Goal: Transaction & Acquisition: Book appointment/travel/reservation

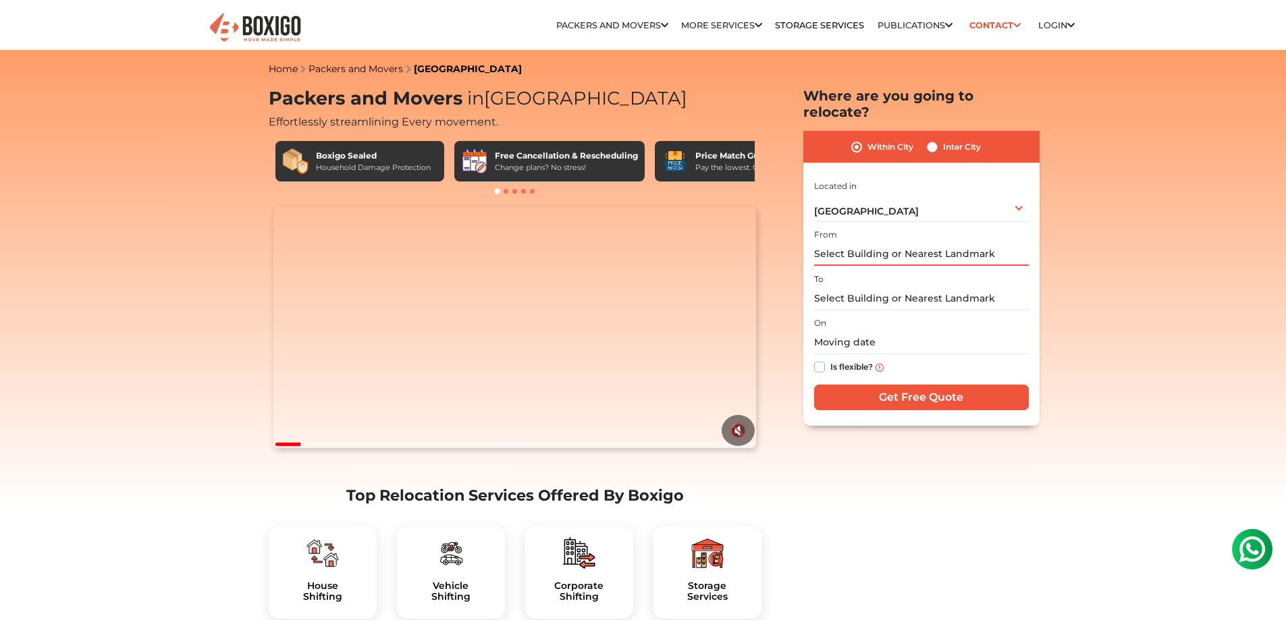
click at [889, 242] on input "text" at bounding box center [921, 254] width 215 height 24
click at [878, 196] on div "[GEOGRAPHIC_DATA] Select City [GEOGRAPHIC_DATA] [GEOGRAPHIC_DATA] [GEOGRAPHIC_D…" at bounding box center [921, 208] width 215 height 28
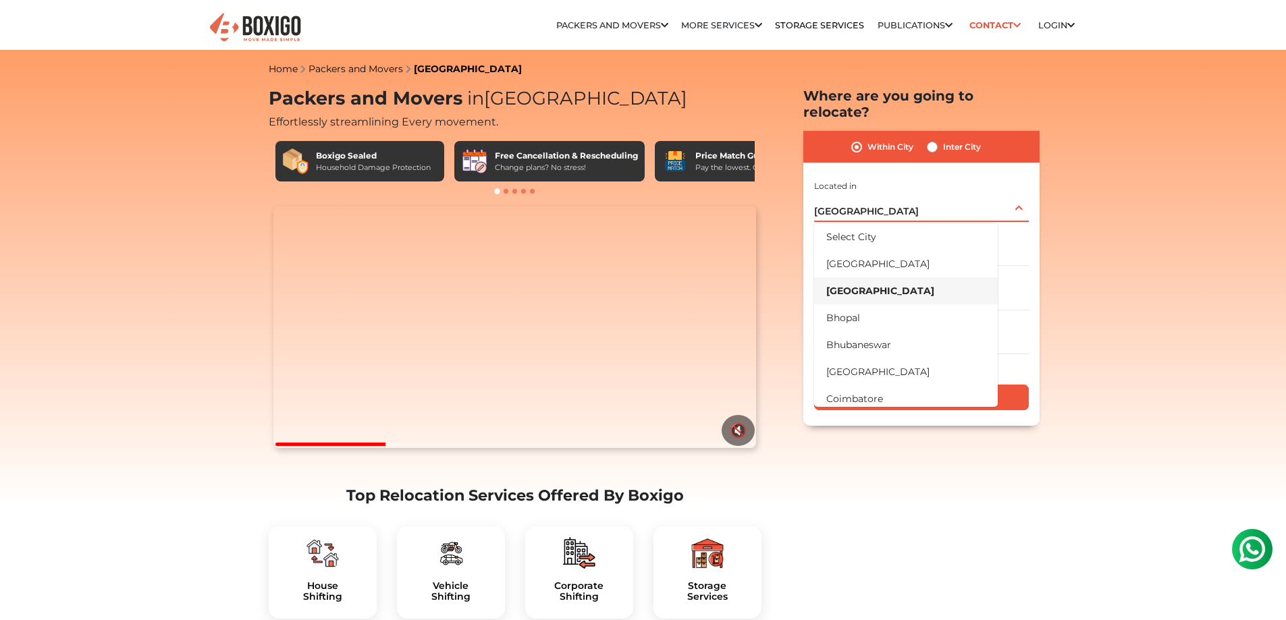
click at [878, 196] on div "[GEOGRAPHIC_DATA] Select City [GEOGRAPHIC_DATA] [GEOGRAPHIC_DATA] [GEOGRAPHIC_D…" at bounding box center [921, 208] width 215 height 28
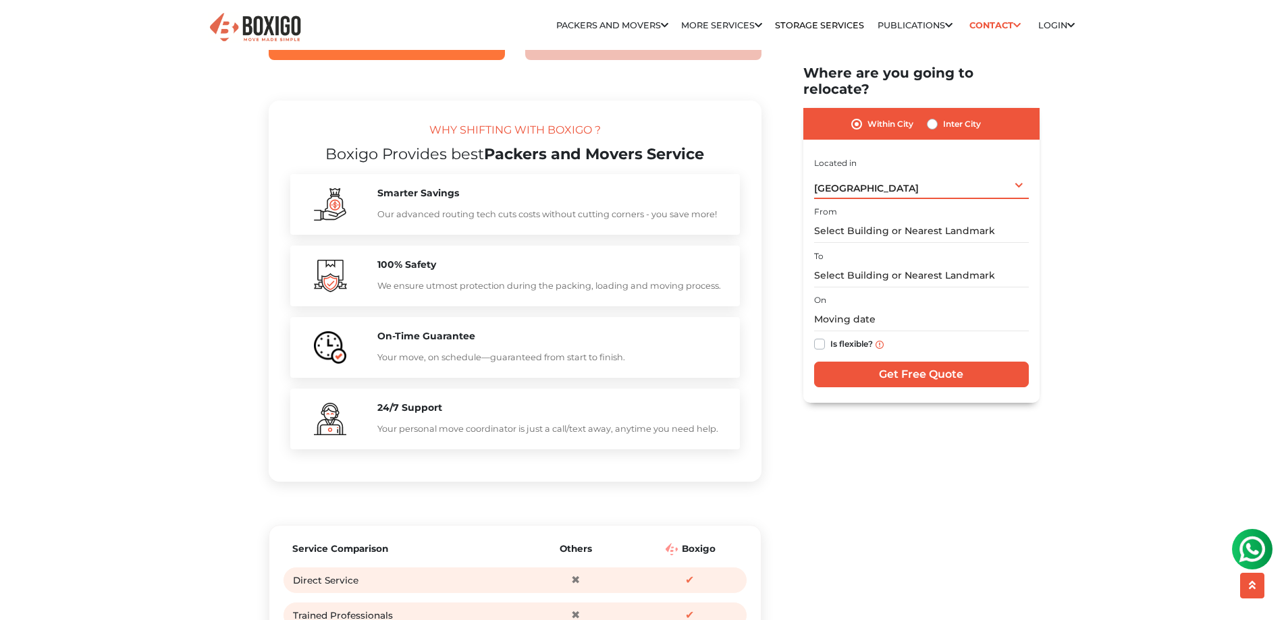
scroll to position [1215, 0]
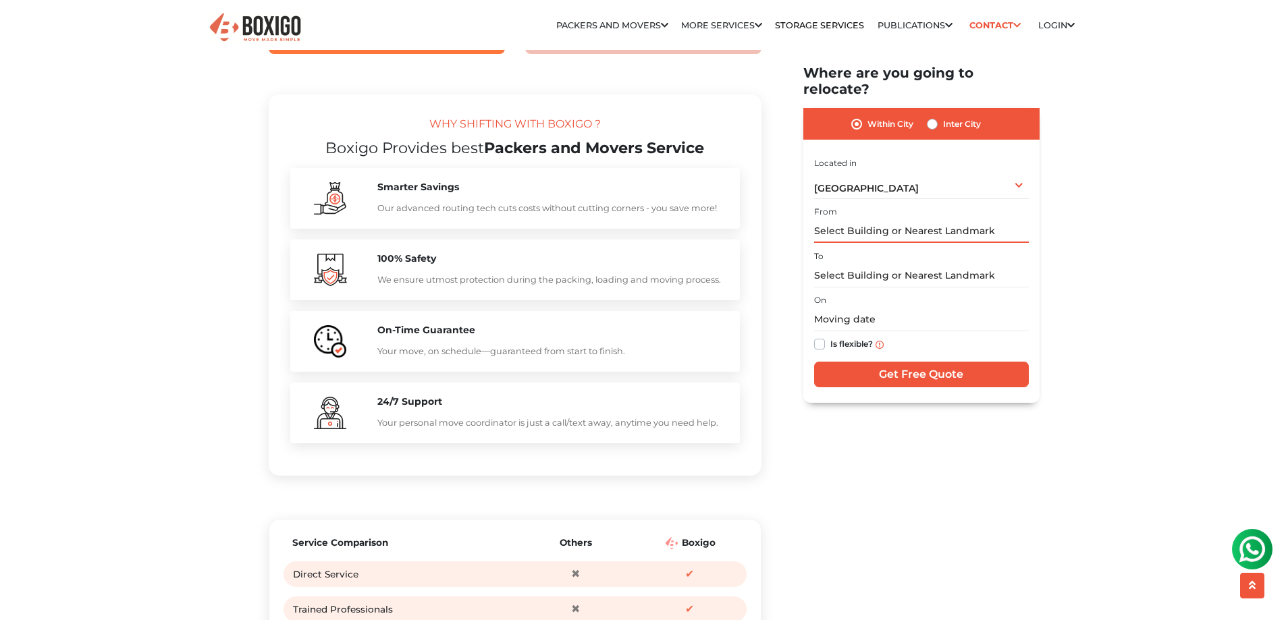
click at [916, 223] on input "text" at bounding box center [921, 232] width 215 height 24
click at [919, 220] on input "text" at bounding box center [921, 232] width 215 height 24
click at [896, 220] on input "text" at bounding box center [921, 232] width 215 height 24
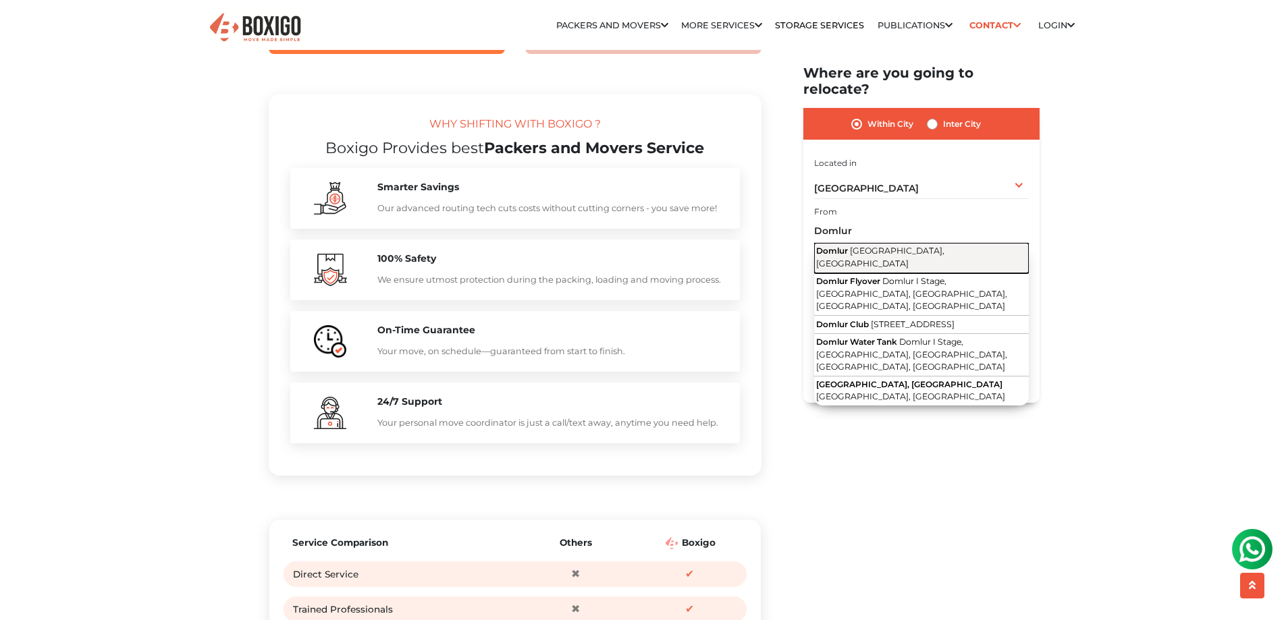
click at [891, 246] on span "[GEOGRAPHIC_DATA], [GEOGRAPHIC_DATA]" at bounding box center [880, 257] width 128 height 23
type input "[GEOGRAPHIC_DATA], [GEOGRAPHIC_DATA], [GEOGRAPHIC_DATA]"
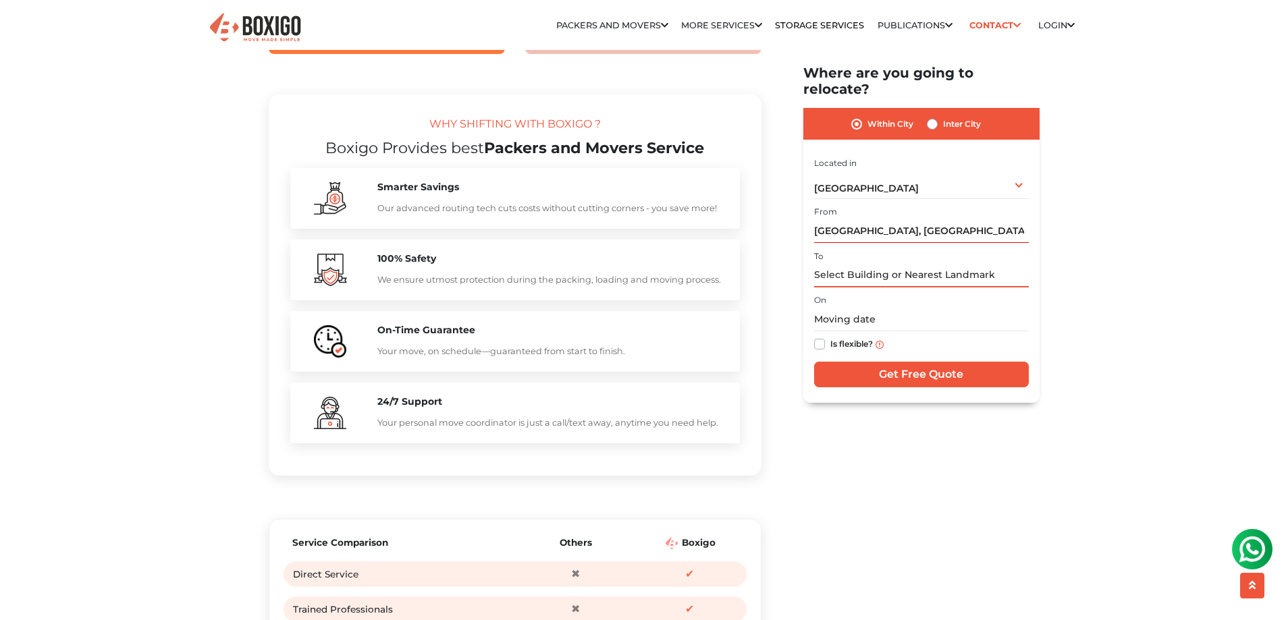
click at [889, 264] on input "text" at bounding box center [921, 276] width 215 height 24
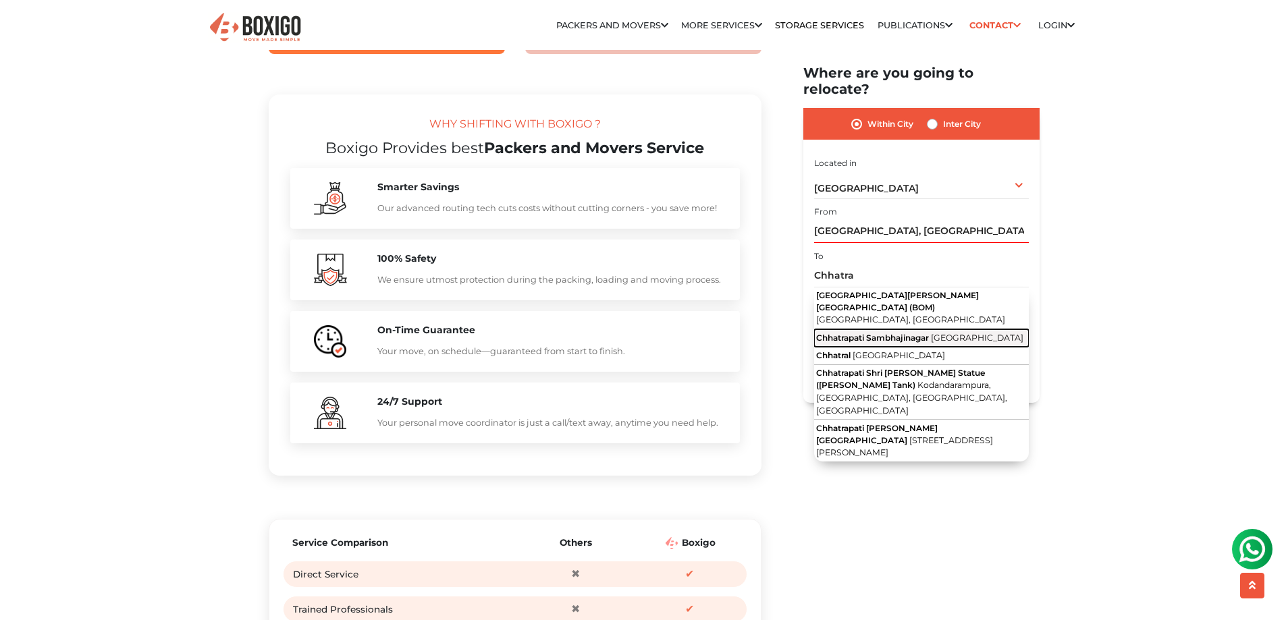
click at [871, 333] on span "Chhatrapati Sambhajinagar" at bounding box center [872, 338] width 113 height 10
type input "Chhatrapati Sambhajinagar, [GEOGRAPHIC_DATA]"
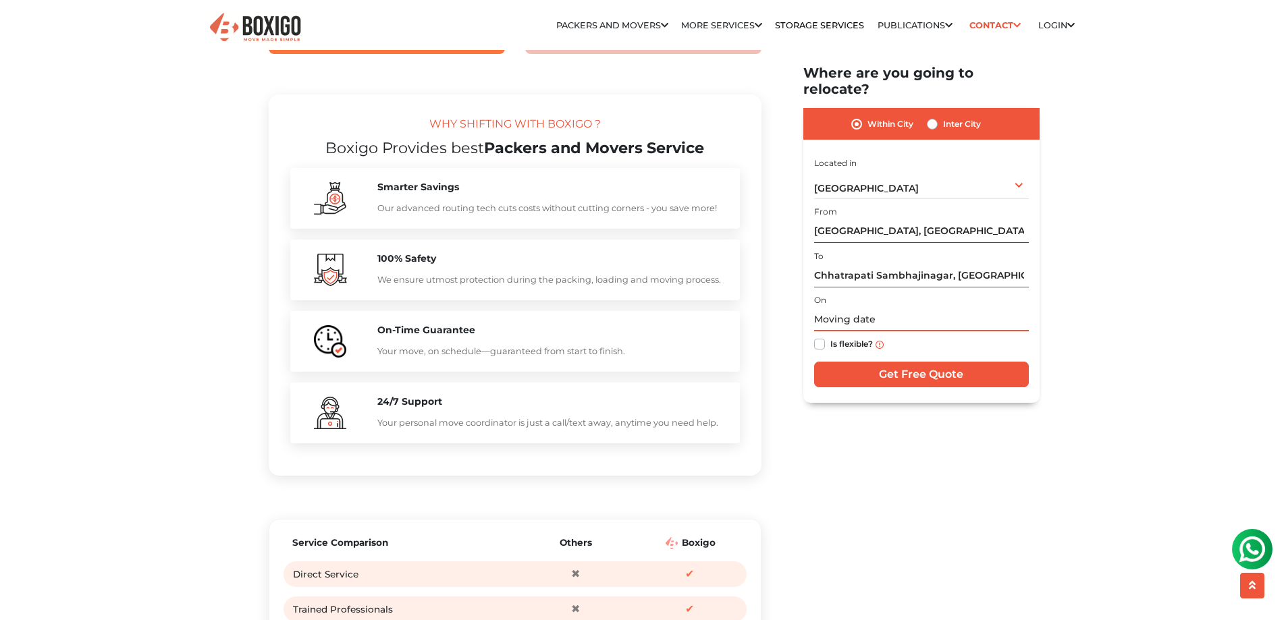
click at [872, 310] on input "text" at bounding box center [921, 320] width 215 height 24
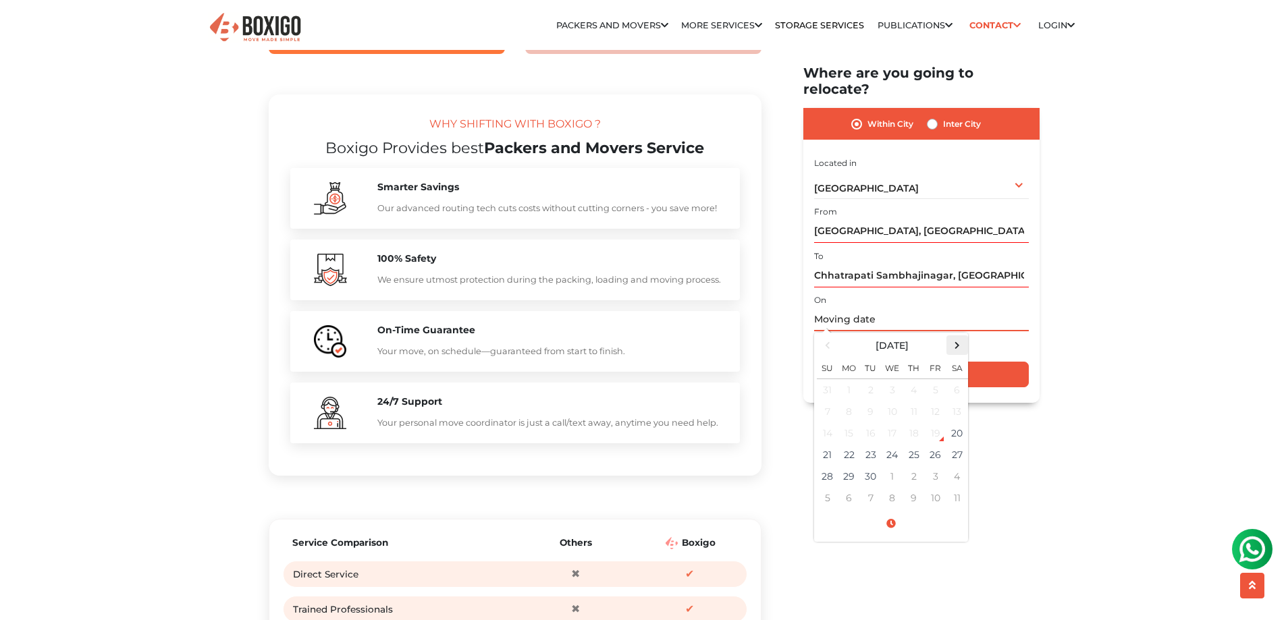
click at [960, 337] on span at bounding box center [956, 346] width 18 height 18
click at [835, 402] on td "5" at bounding box center [828, 413] width 22 height 22
type input "[DATE] 12:00 AM"
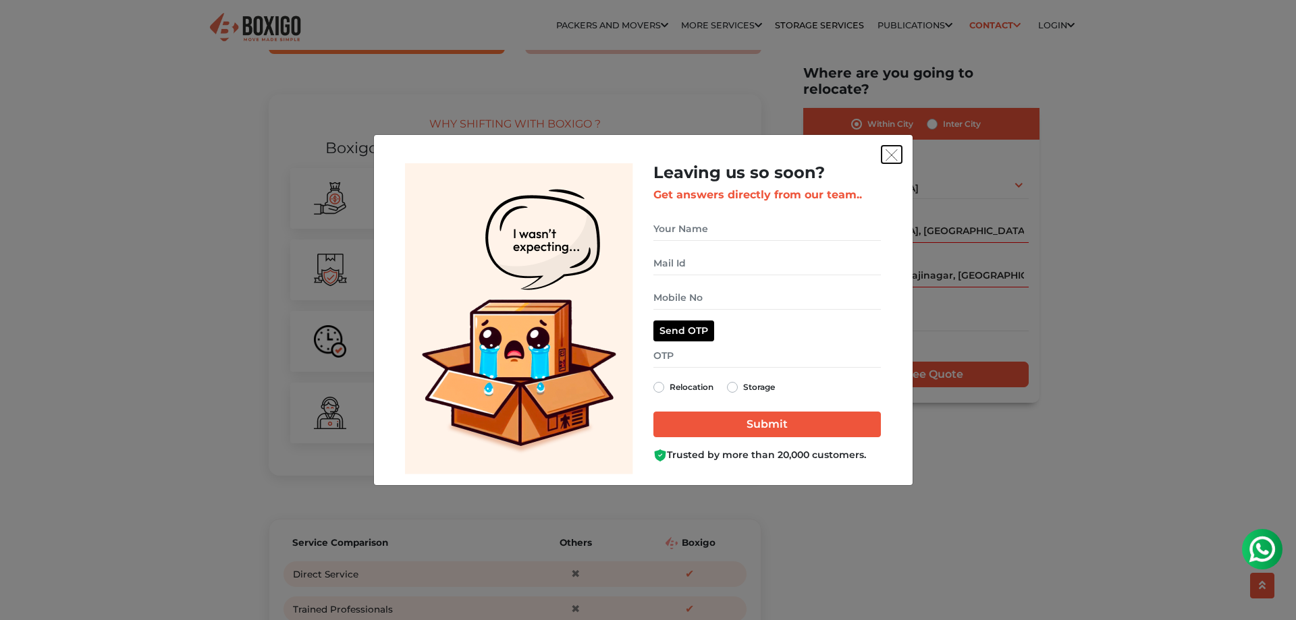
click at [889, 151] on img "get free quote dialog" at bounding box center [891, 155] width 12 height 12
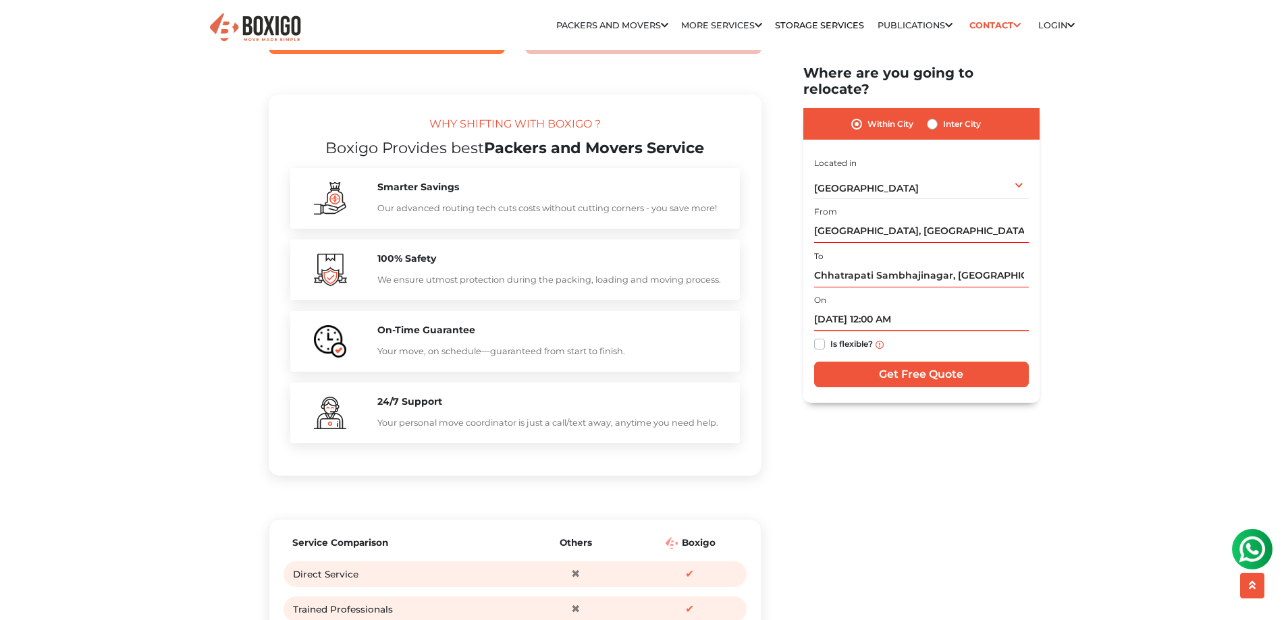
click at [898, 310] on input "[DATE] 12:00 AM" at bounding box center [921, 320] width 215 height 24
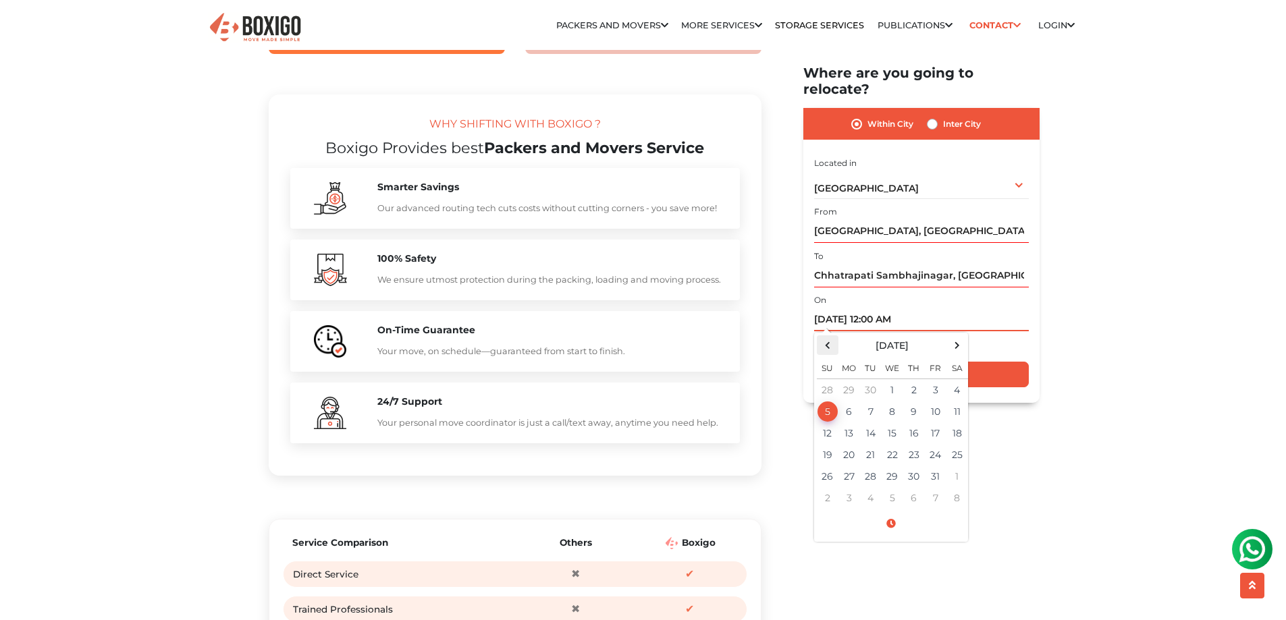
click at [830, 337] on span at bounding box center [827, 346] width 18 height 18
click at [830, 488] on td "5" at bounding box center [828, 499] width 22 height 22
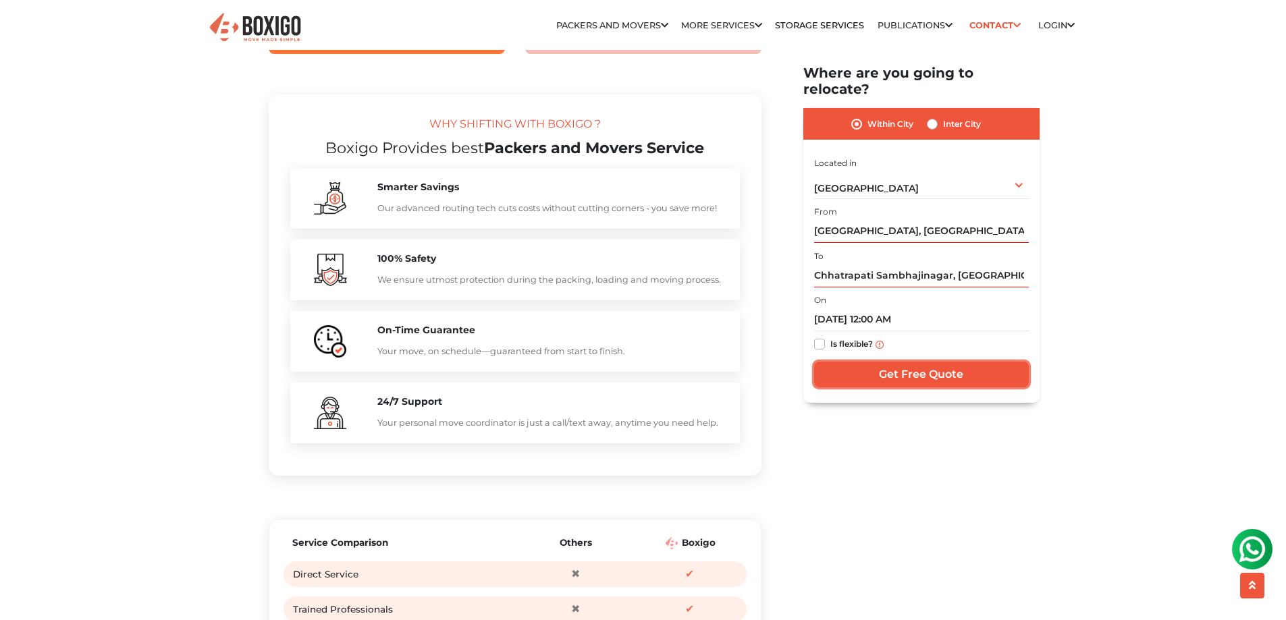
click at [1004, 362] on input "Get Free Quote" at bounding box center [921, 375] width 215 height 26
click at [927, 116] on div "Inter City" at bounding box center [954, 124] width 54 height 16
click at [943, 116] on label "Inter City" at bounding box center [962, 124] width 38 height 16
click at [931, 116] on input "Inter City" at bounding box center [932, 122] width 11 height 13
radio input "true"
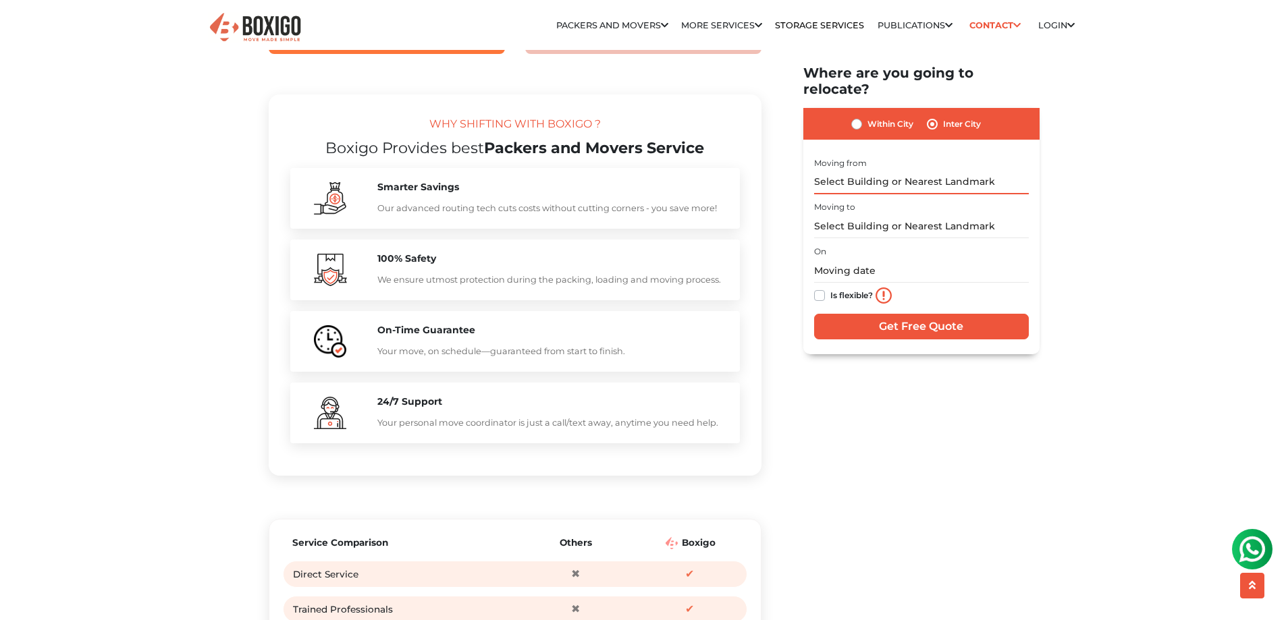
click at [860, 171] on input "text" at bounding box center [921, 183] width 215 height 24
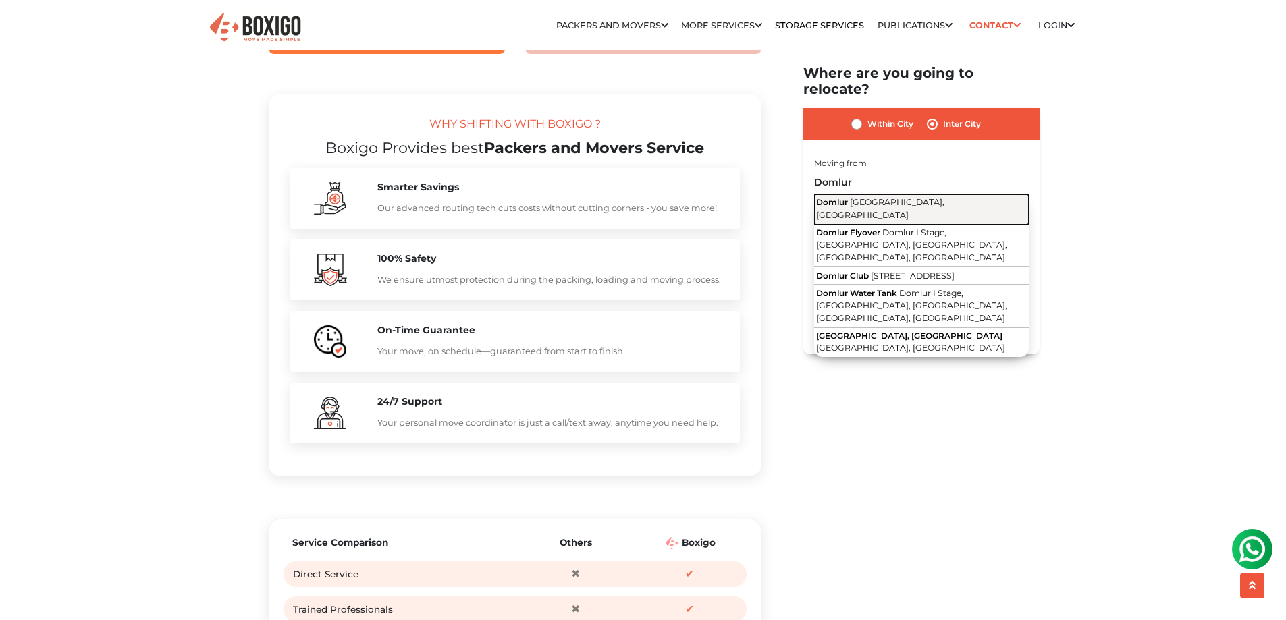
click at [872, 198] on span "[GEOGRAPHIC_DATA], [GEOGRAPHIC_DATA]" at bounding box center [880, 209] width 128 height 23
type input "[GEOGRAPHIC_DATA], [GEOGRAPHIC_DATA], [GEOGRAPHIC_DATA]"
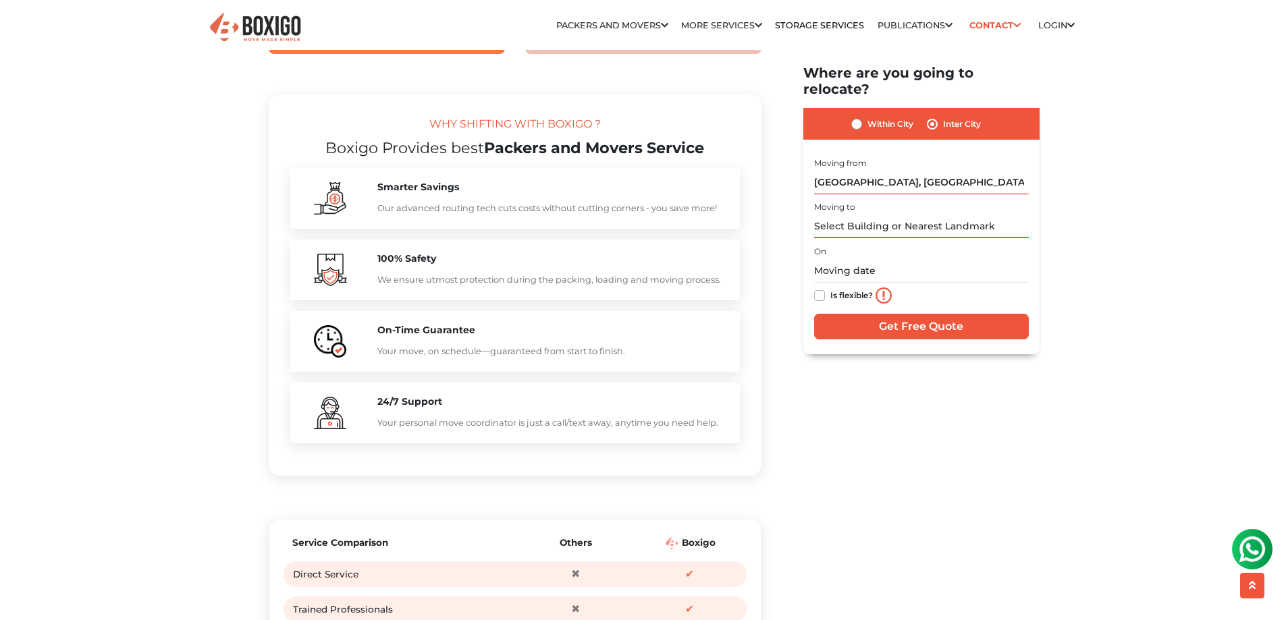
click at [867, 215] on input "text" at bounding box center [921, 227] width 215 height 24
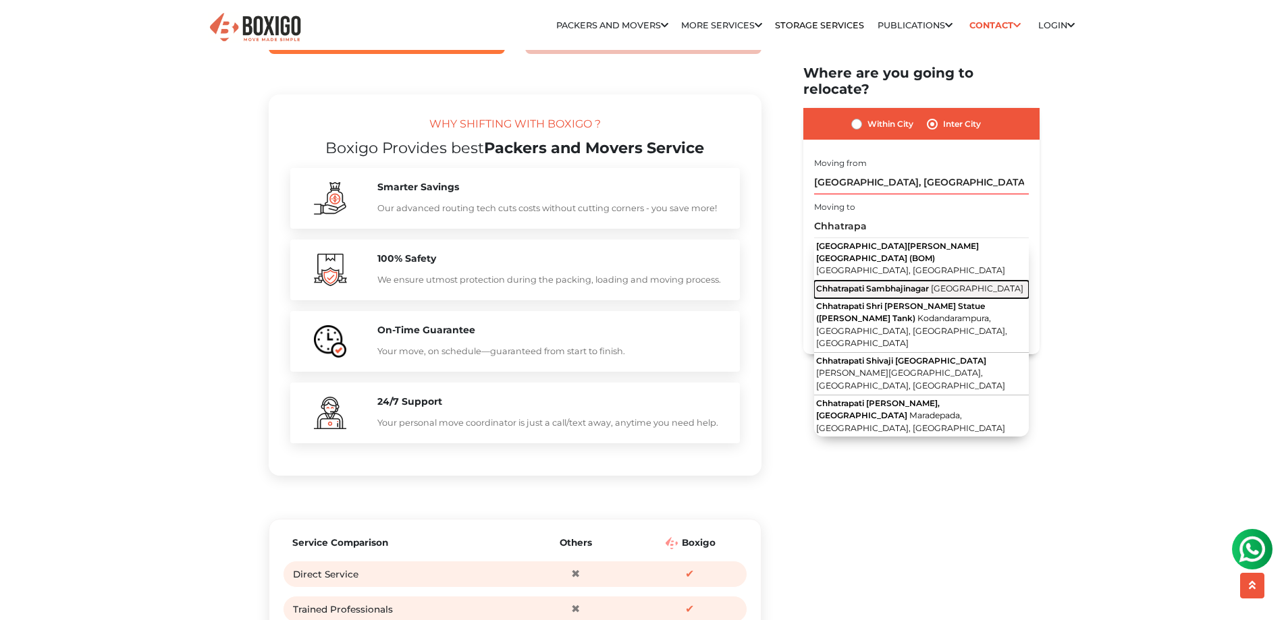
click at [920, 284] on span "Chhatrapati Sambhajinagar" at bounding box center [872, 289] width 113 height 10
type input "Chhatrapati Sambhajinagar, [GEOGRAPHIC_DATA]"
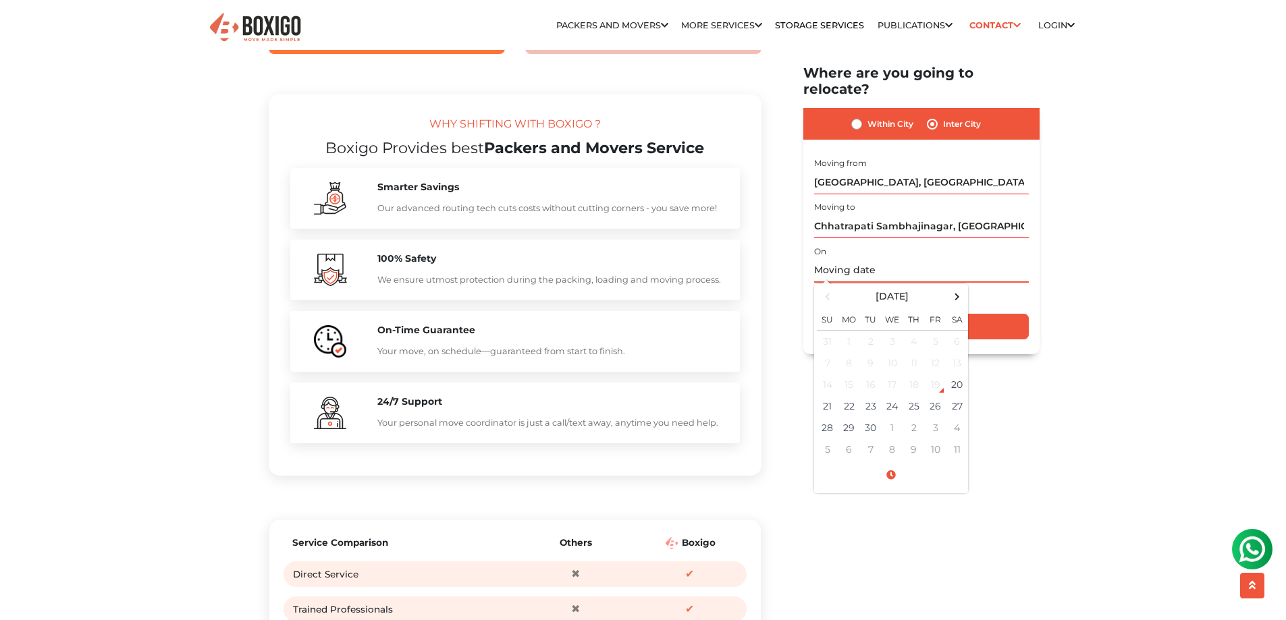
click at [850, 259] on input "text" at bounding box center [921, 271] width 215 height 24
click at [960, 287] on span at bounding box center [956, 296] width 18 height 18
click at [833, 352] on td "5" at bounding box center [828, 363] width 22 height 22
type input "[DATE] 12:00 AM"
click at [985, 314] on input "Get Free Quote" at bounding box center [921, 327] width 215 height 26
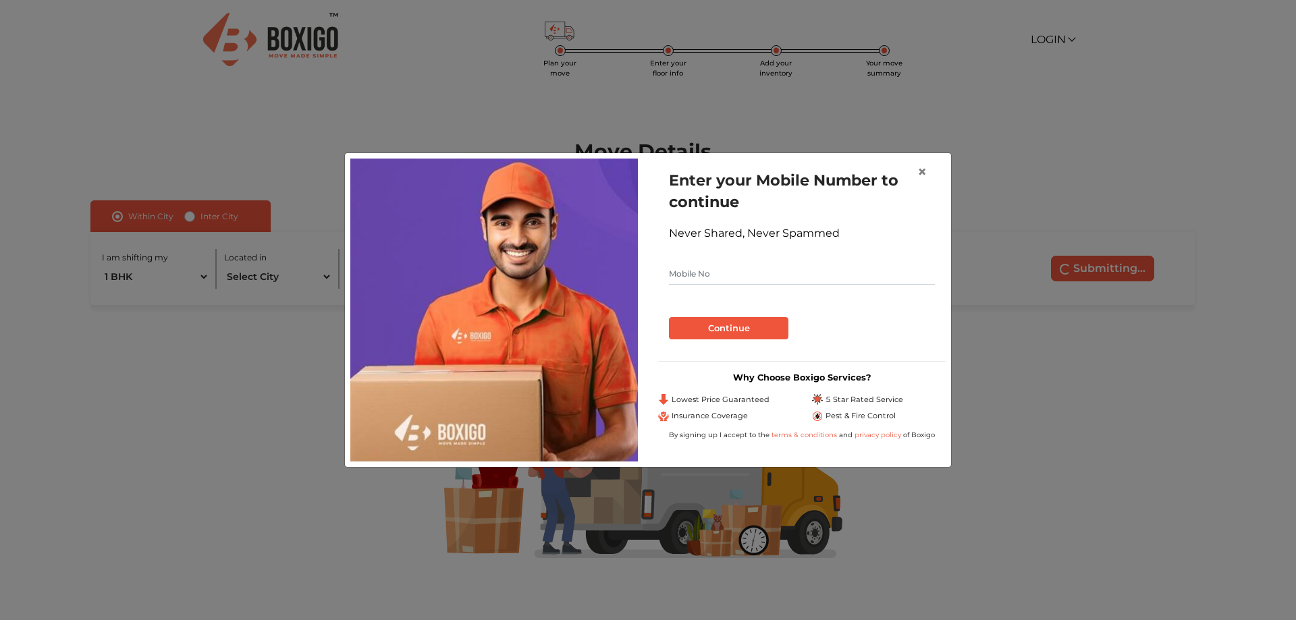
click at [810, 273] on input "text" at bounding box center [802, 274] width 266 height 22
type input "9019475454"
click at [923, 167] on span "×" at bounding box center [921, 172] width 9 height 20
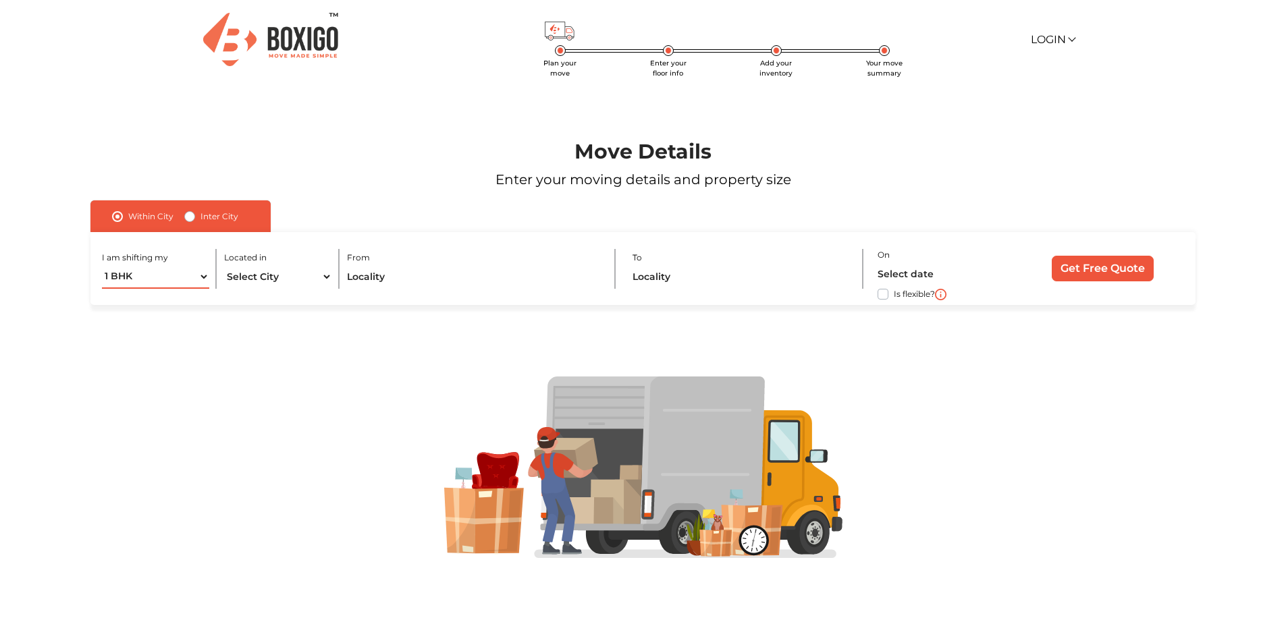
click at [125, 279] on select "1 BHK 2 BHK 3 BHK 3 + BHK FEW ITEMS" at bounding box center [156, 277] width 108 height 24
select select "2 BHK"
click at [102, 265] on select "1 BHK 2 BHK 3 BHK 3 + BHK FEW ITEMS" at bounding box center [156, 277] width 108 height 24
click at [257, 280] on select "Select City Bangalore Bengaluru Bhopal Bhubaneswar Chennai Coimbatore Cuttack D…" at bounding box center [278, 277] width 108 height 24
select select "[GEOGRAPHIC_DATA]"
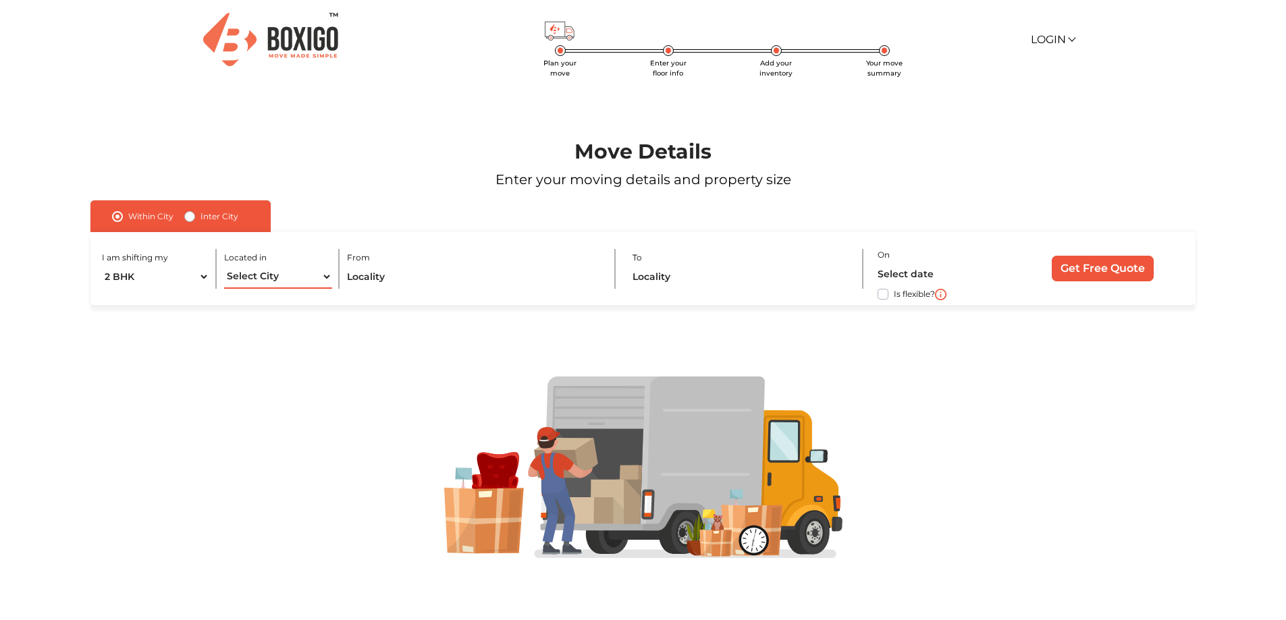
click at [224, 265] on select "Select City Bangalore Bengaluru Bhopal Bhubaneswar Chennai Coimbatore Cuttack D…" at bounding box center [278, 277] width 108 height 24
click at [270, 269] on select "Select City Bangalore Bengaluru Bhopal Bhubaneswar Chennai Coimbatore Cuttack D…" at bounding box center [278, 277] width 108 height 24
click at [375, 269] on input "text" at bounding box center [473, 277] width 253 height 24
click at [200, 215] on label "Inter City" at bounding box center [219, 217] width 38 height 16
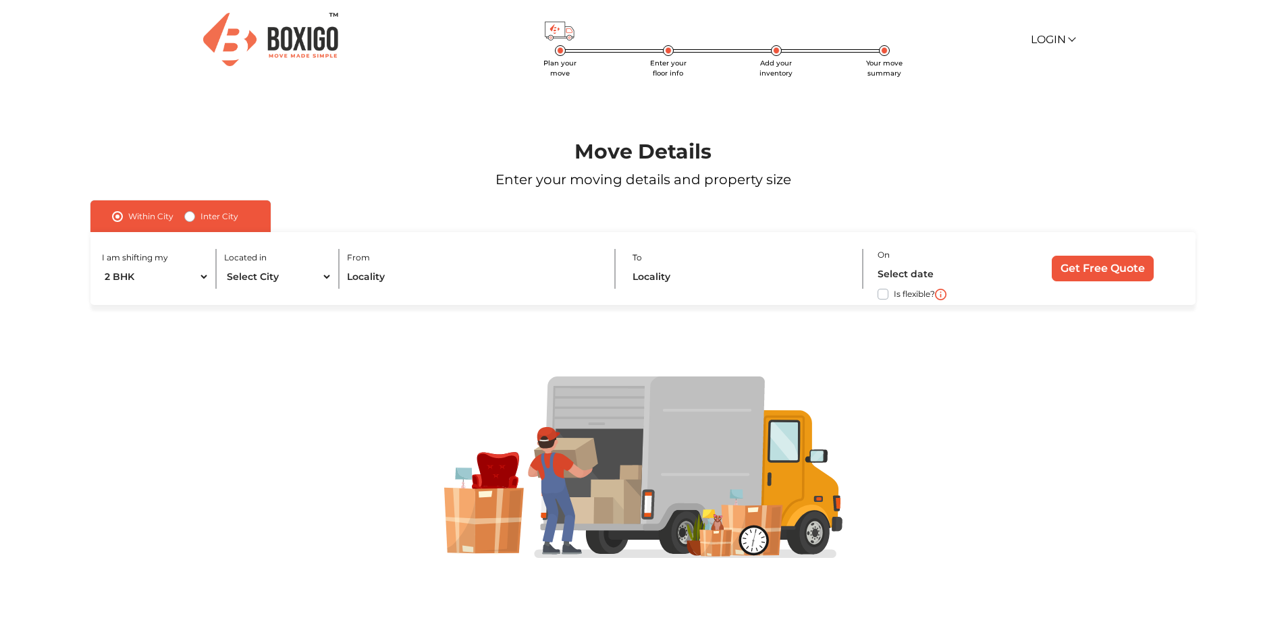
click at [194, 215] on input "Inter City" at bounding box center [189, 215] width 11 height 13
radio input "true"
click at [195, 275] on select "1 BHK 2 BHK 3 BHK 3 + BHK FEW ITEMS" at bounding box center [170, 277] width 136 height 24
select select "2 BHK"
click at [102, 265] on select "1 BHK 2 BHK 3 BHK 3 + BHK FEW ITEMS" at bounding box center [170, 277] width 136 height 24
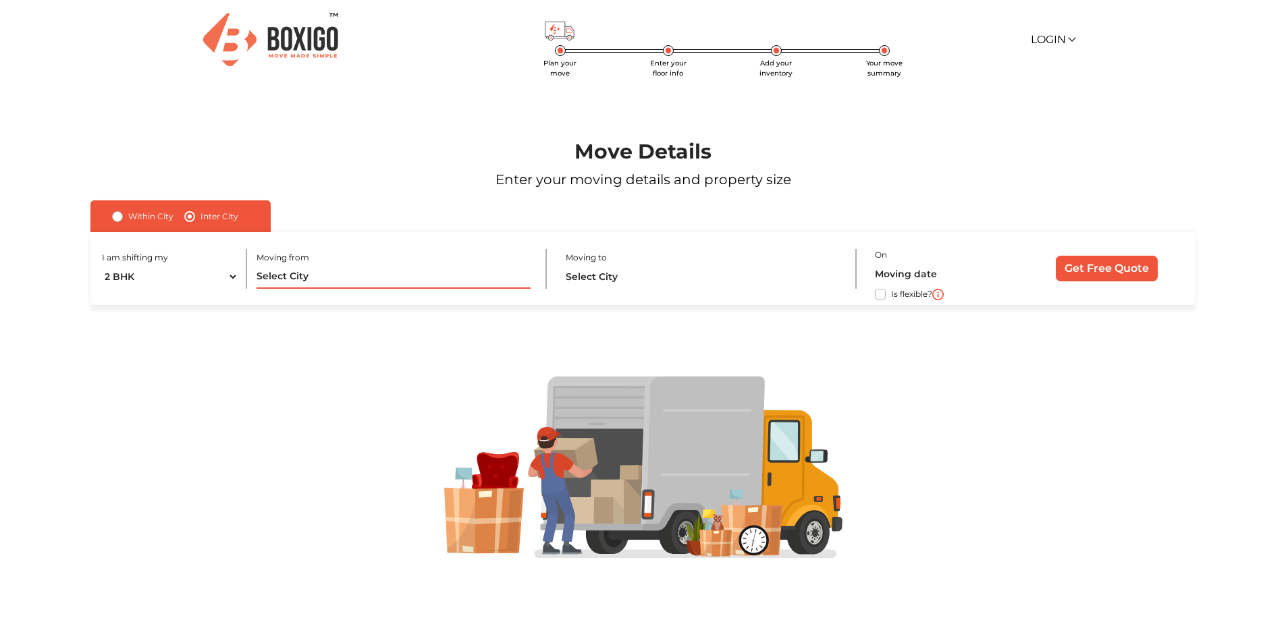
click at [311, 287] on input "text" at bounding box center [393, 277] width 274 height 24
click at [326, 280] on input "text" at bounding box center [393, 277] width 274 height 24
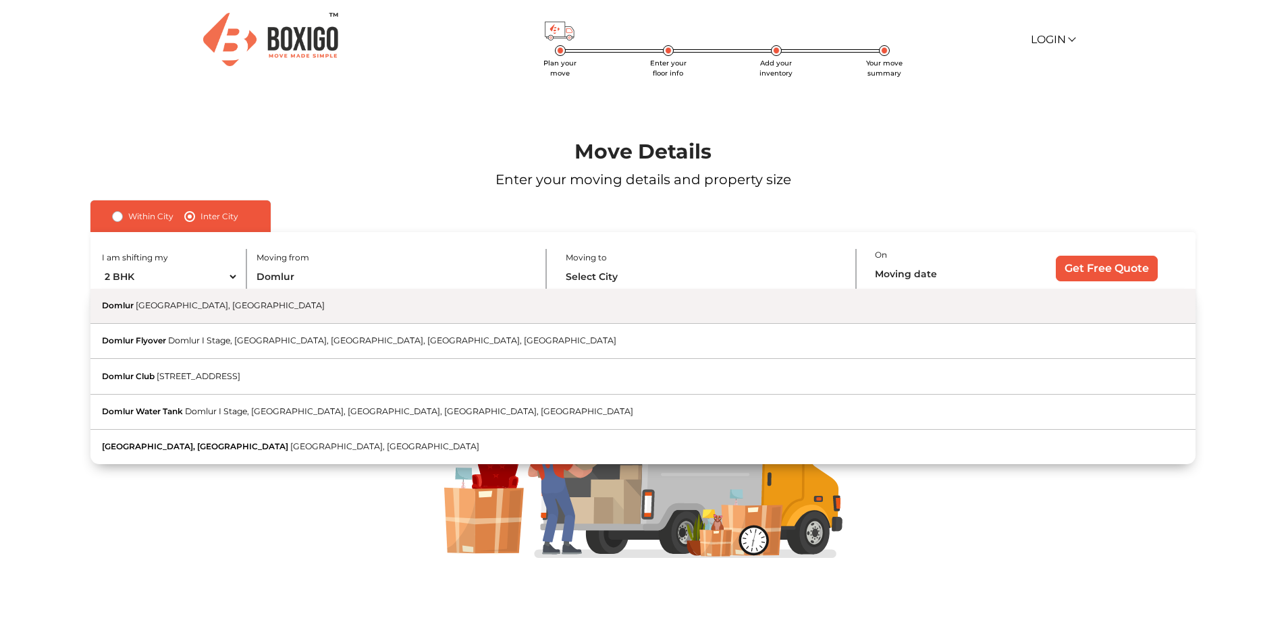
click at [283, 308] on button "Domlur Bengaluru, Karnataka" at bounding box center [642, 306] width 1104 height 35
type input "[GEOGRAPHIC_DATA], [GEOGRAPHIC_DATA], [GEOGRAPHIC_DATA]"
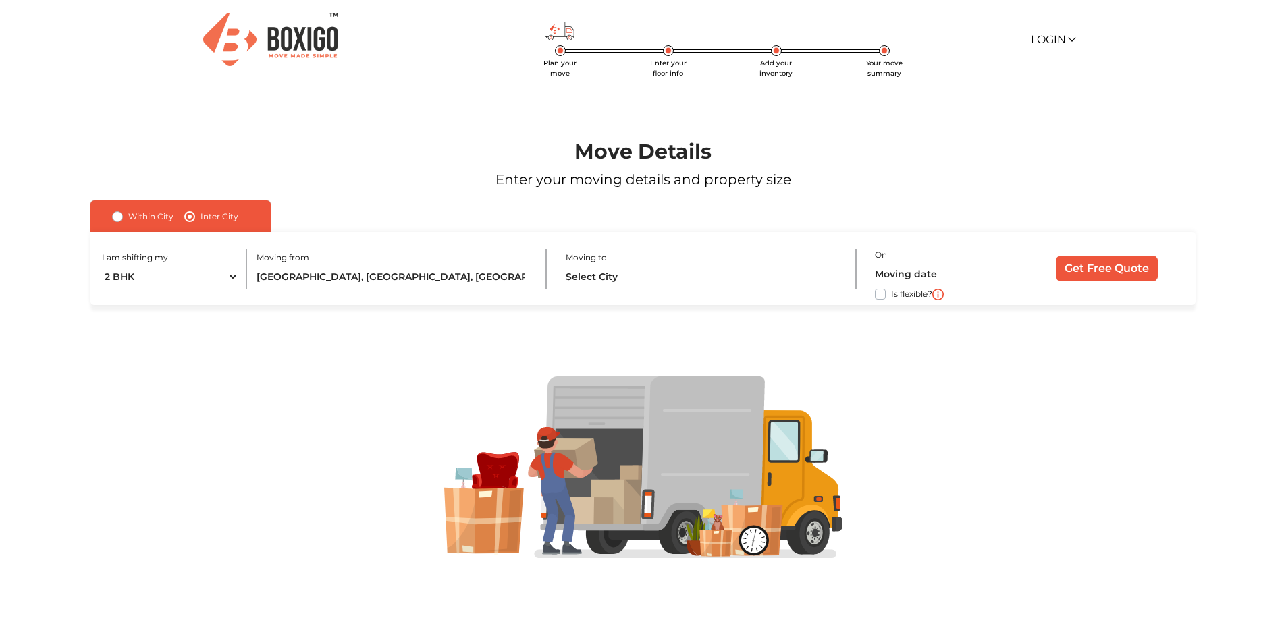
drag, startPoint x: 642, startPoint y: 263, endPoint x: 639, endPoint y: 275, distance: 11.8
click at [642, 263] on div "Moving to" at bounding box center [711, 269] width 291 height 40
click at [637, 278] on input "text" at bounding box center [703, 277] width 274 height 24
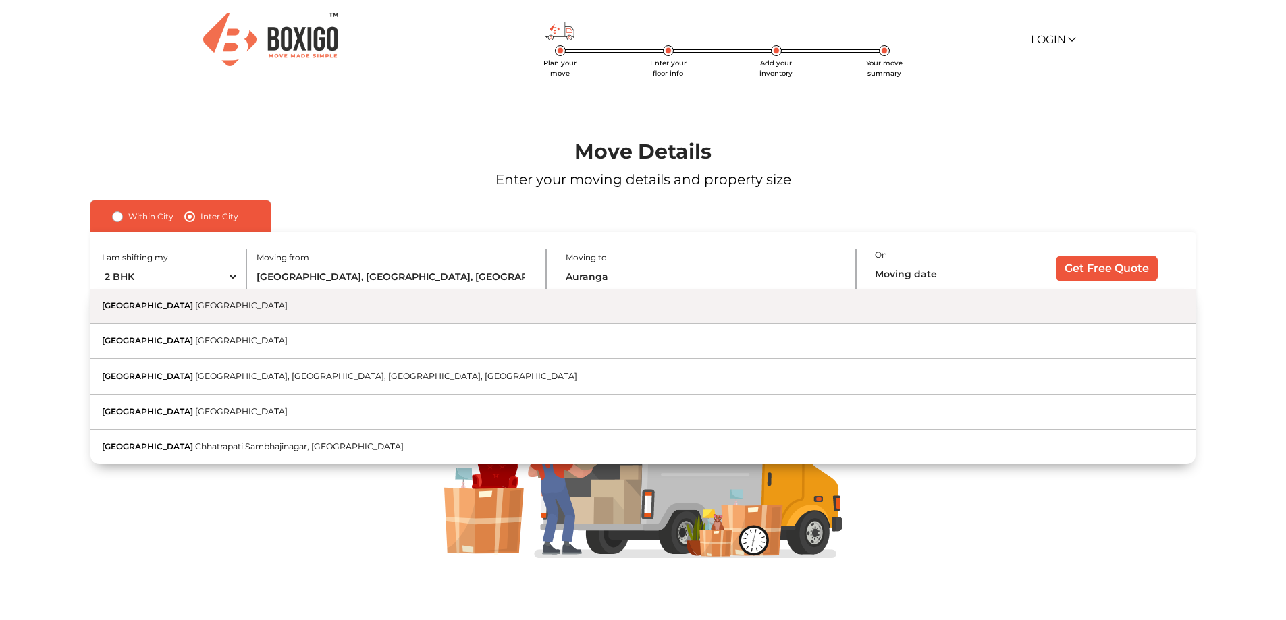
click at [370, 317] on button "Aurangabad Maharashtra" at bounding box center [642, 306] width 1104 height 35
type input "Aurangabad, Maharashtra"
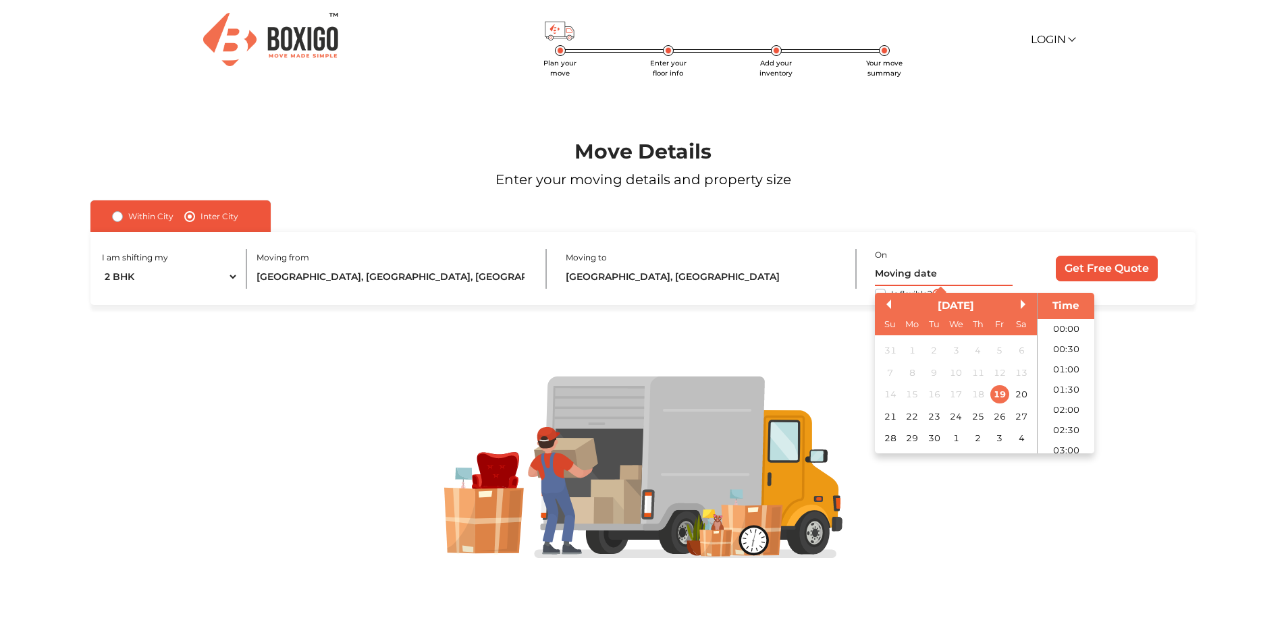
click at [914, 273] on input "text" at bounding box center [944, 275] width 138 height 24
click at [1026, 302] on button "Next Month" at bounding box center [1024, 304] width 9 height 9
click at [891, 369] on div "5" at bounding box center [890, 373] width 18 height 18
type input "05/10/2025 12:00 AM"
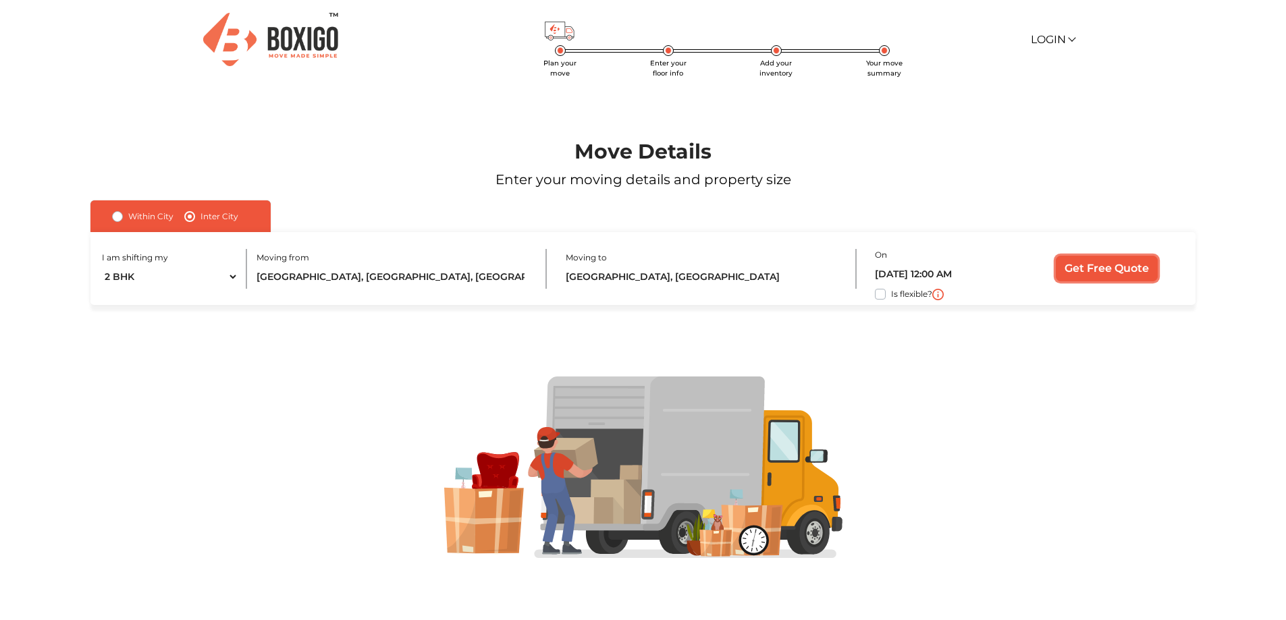
click at [1089, 269] on input "Get Free Quote" at bounding box center [1106, 269] width 102 height 26
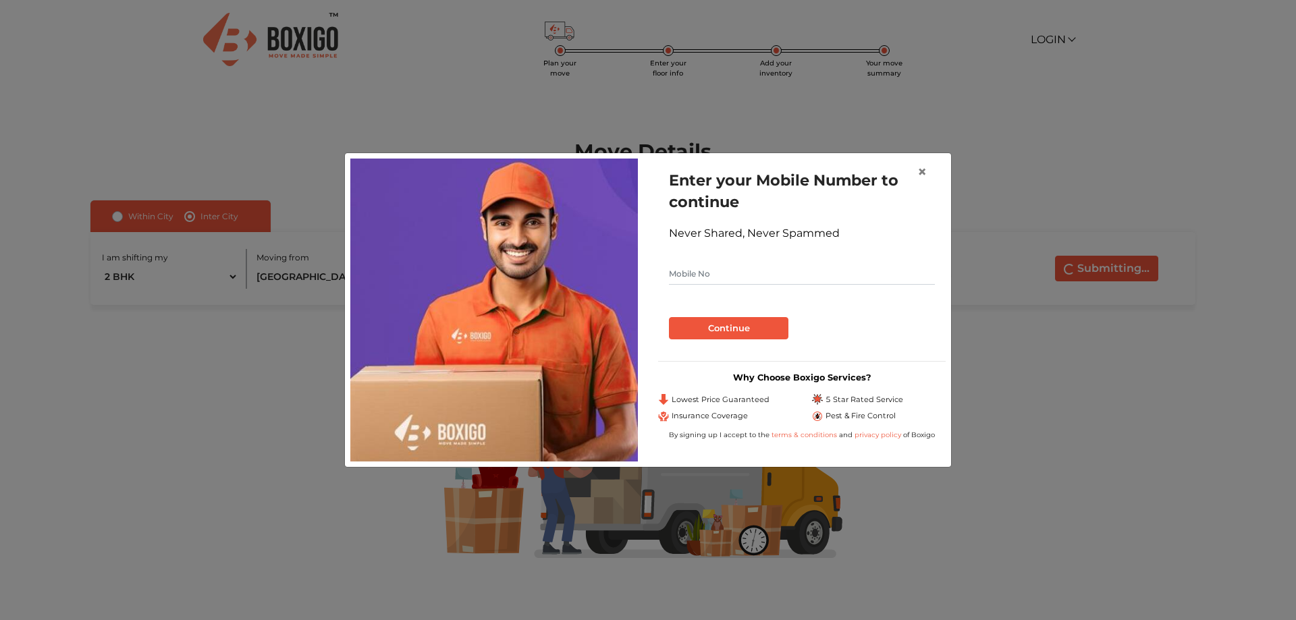
click at [723, 268] on input "text" at bounding box center [802, 274] width 266 height 22
type input "9019475454"
click at [712, 324] on button "Continue" at bounding box center [728, 328] width 119 height 23
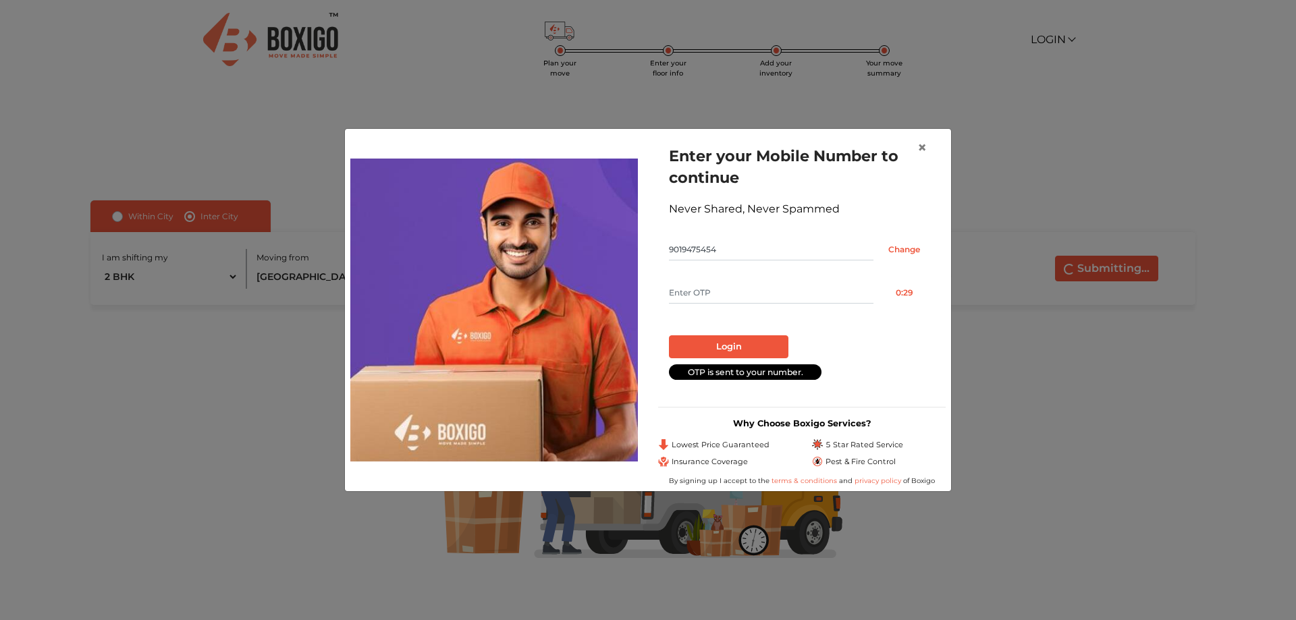
click at [723, 296] on input "text" at bounding box center [771, 293] width 204 height 22
type input "3838"
click at [752, 343] on button "Login" at bounding box center [728, 346] width 119 height 23
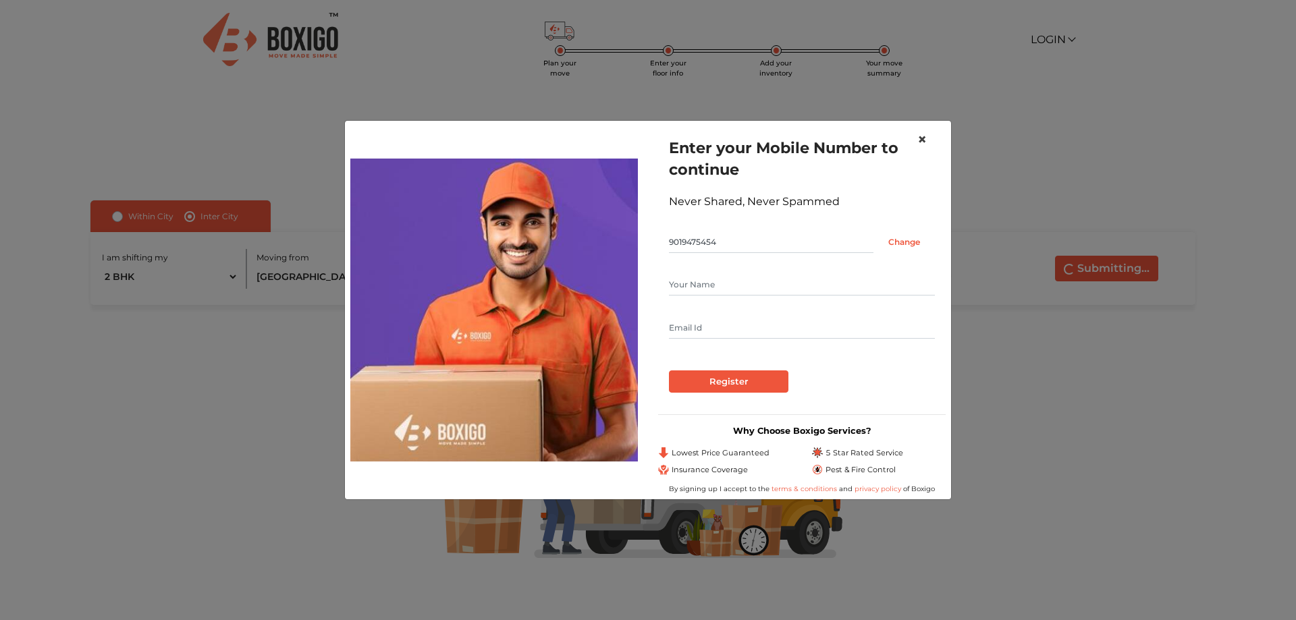
click at [922, 135] on span "×" at bounding box center [921, 140] width 9 height 20
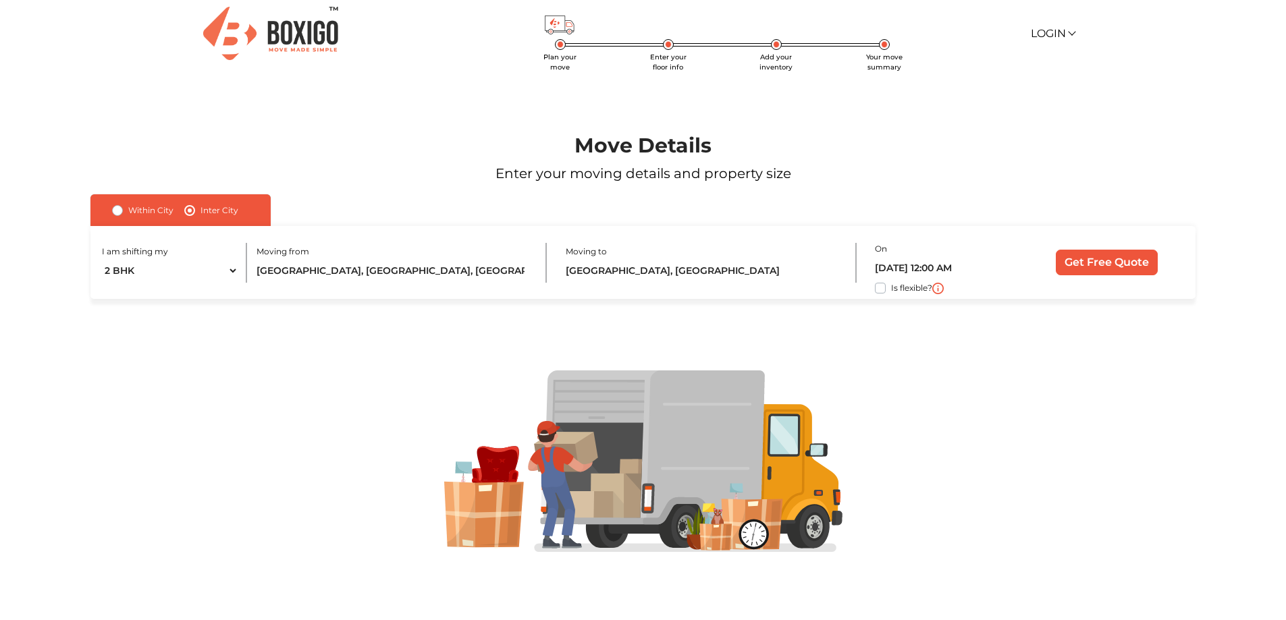
scroll to position [9, 0]
